Goal: Transaction & Acquisition: Purchase product/service

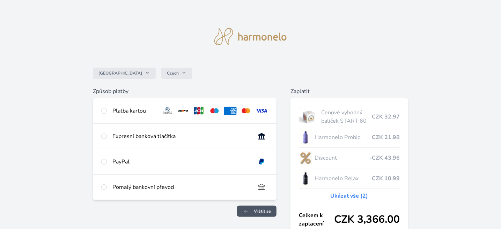
scroll to position [35, 0]
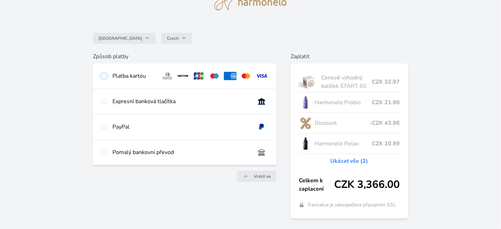
click at [105, 76] on input "radio" at bounding box center [104, 76] width 6 height 6
radio input "true"
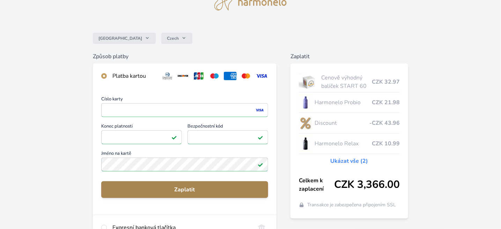
click at [197, 188] on span "Zaplatit" at bounding box center [185, 190] width 156 height 8
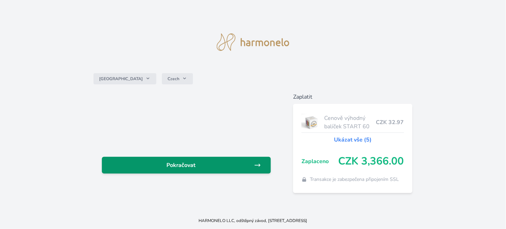
click at [255, 165] on icon at bounding box center [257, 165] width 7 height 7
